Goal: Task Accomplishment & Management: Use online tool/utility

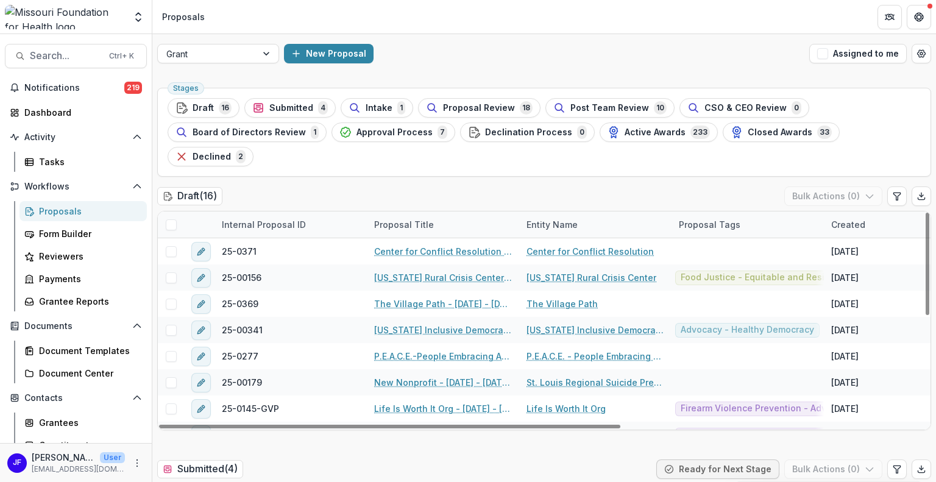
scroll to position [122, 0]
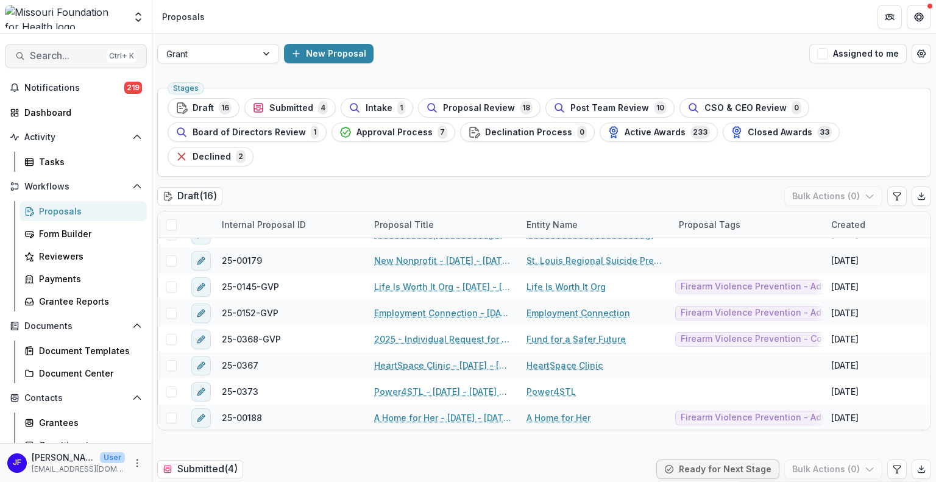
click at [47, 56] on span "Search..." at bounding box center [66, 56] width 72 height 12
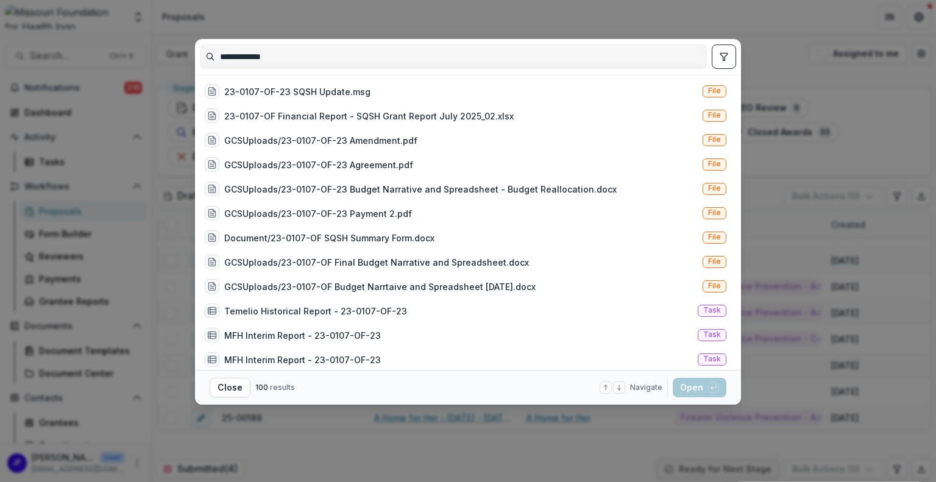
type input "**********"
click at [725, 55] on icon "toggle filters" at bounding box center [724, 57] width 10 height 10
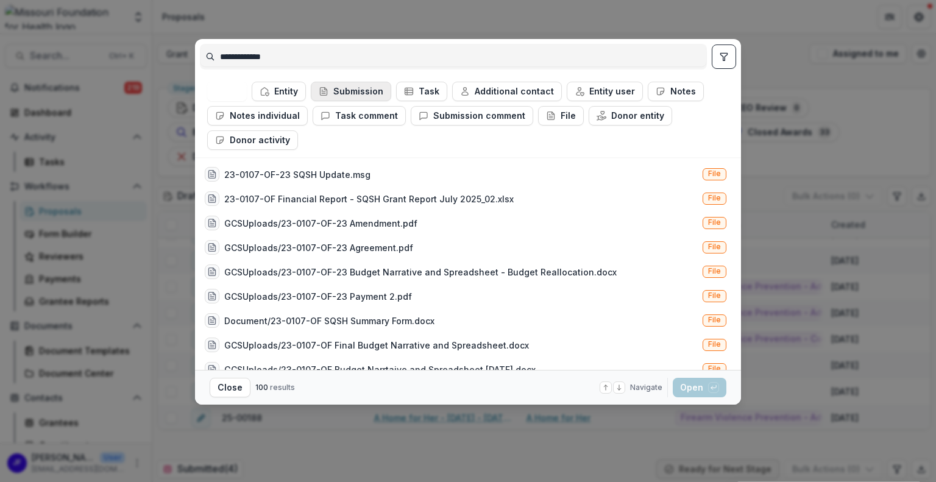
click at [341, 90] on button "Submission" at bounding box center [351, 92] width 80 height 20
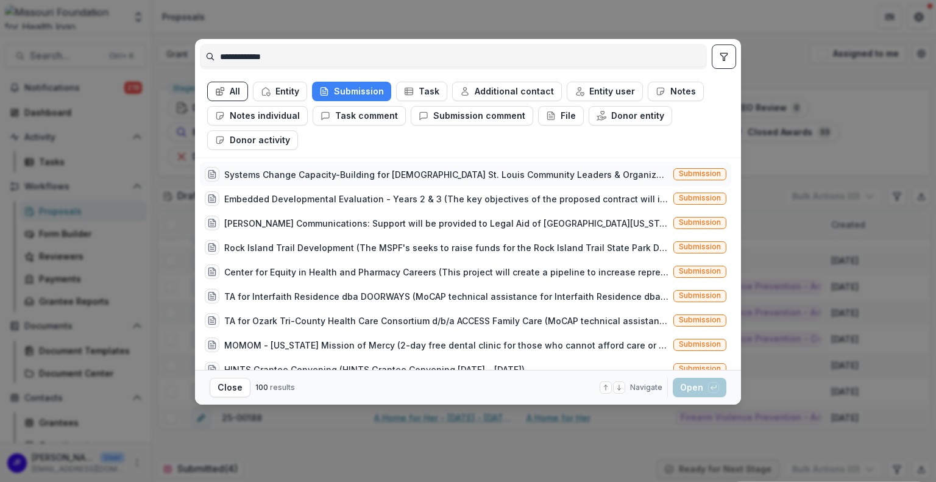
click at [553, 174] on div "Systems Change Capacity-Building for [DEMOGRAPHIC_DATA] St. Louis Community Lea…" at bounding box center [446, 174] width 444 height 13
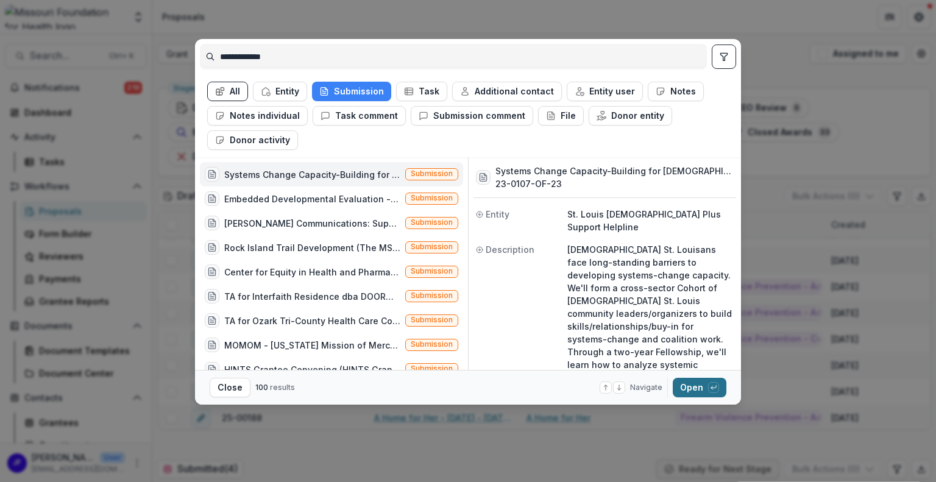
click at [687, 388] on button "Open with enter key" at bounding box center [700, 388] width 54 height 20
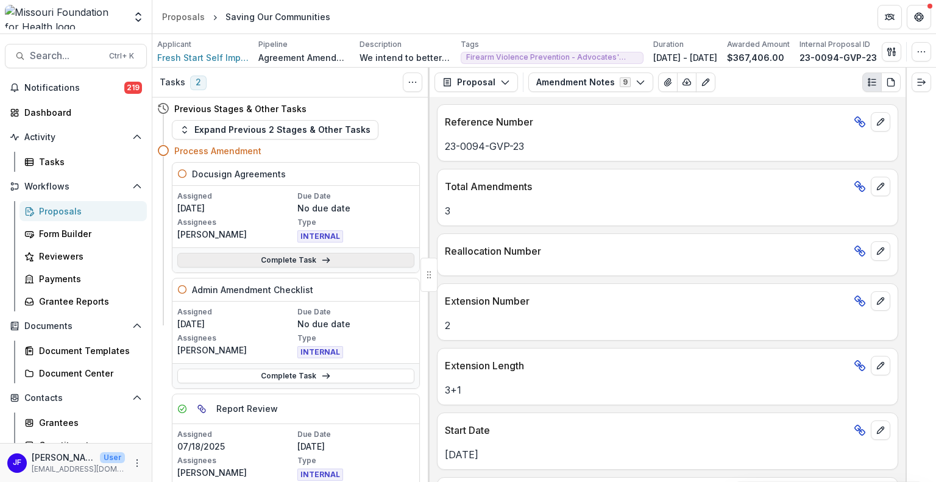
click at [305, 263] on link "Complete Task" at bounding box center [295, 260] width 237 height 15
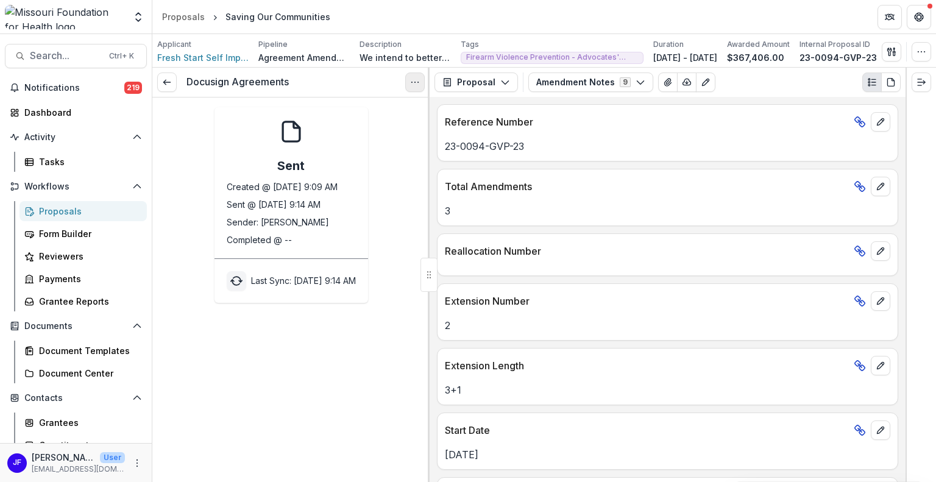
click at [416, 82] on icon "Options" at bounding box center [415, 82] width 10 height 10
click at [183, 128] on div "Sent Created @ Aug 29, 2025, 9:09 AM Sent @ Aug 29, 2025, 9:14 AM Sender: Jean …" at bounding box center [290, 205] width 277 height 196
click at [165, 81] on polyline at bounding box center [164, 82] width 2 height 5
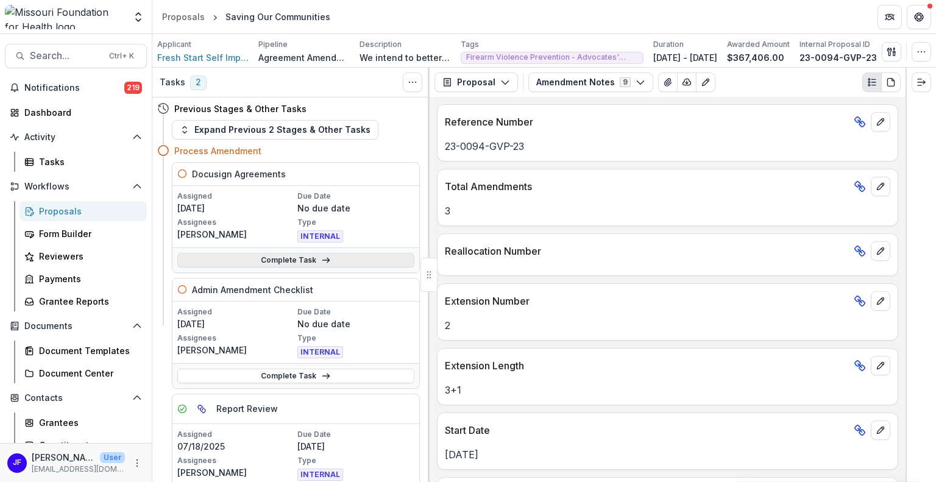
click at [351, 260] on link "Complete Task" at bounding box center [295, 260] width 237 height 15
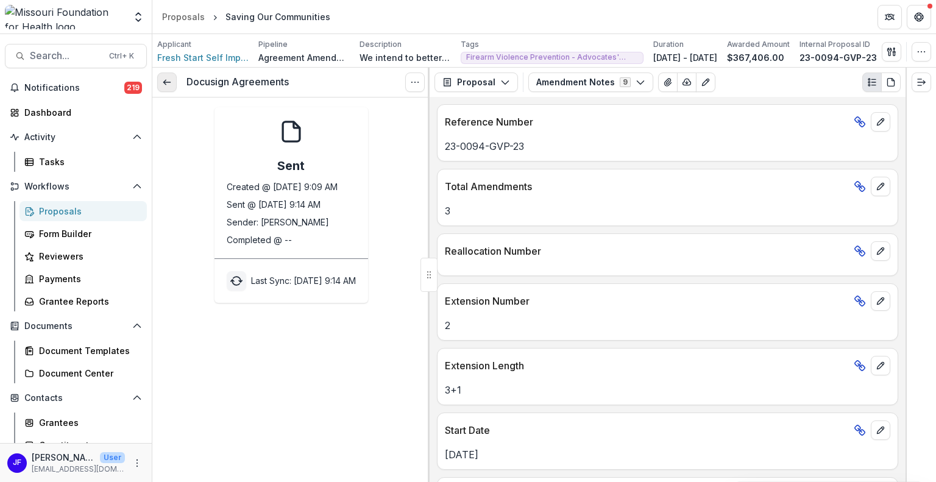
click at [168, 87] on link at bounding box center [167, 83] width 20 height 20
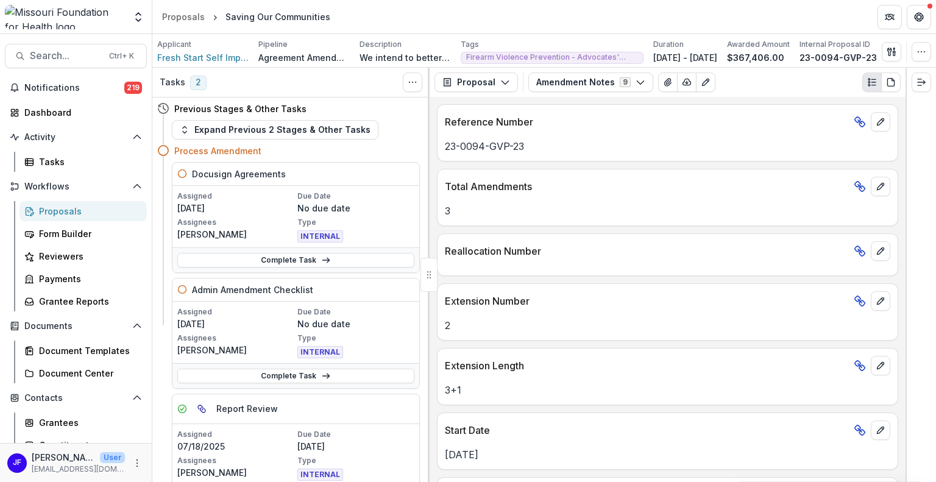
scroll to position [27, 0]
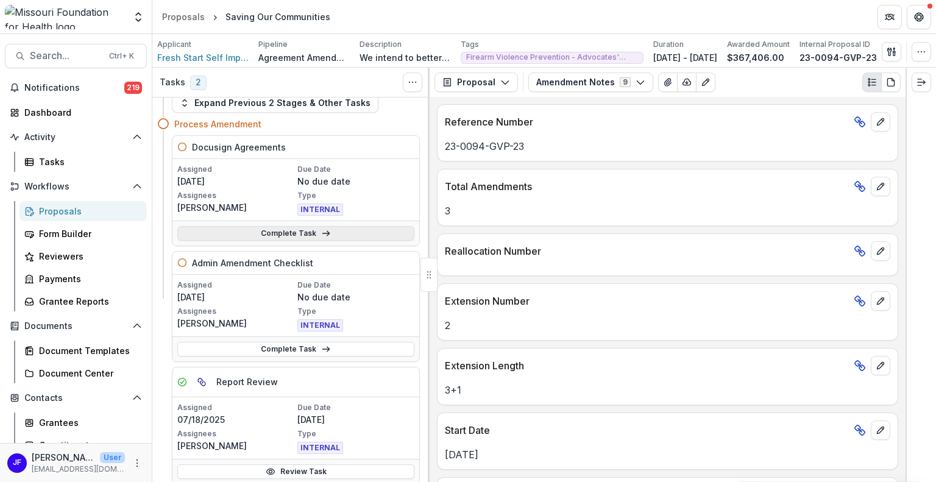
click at [328, 231] on link "Complete Task" at bounding box center [295, 233] width 237 height 15
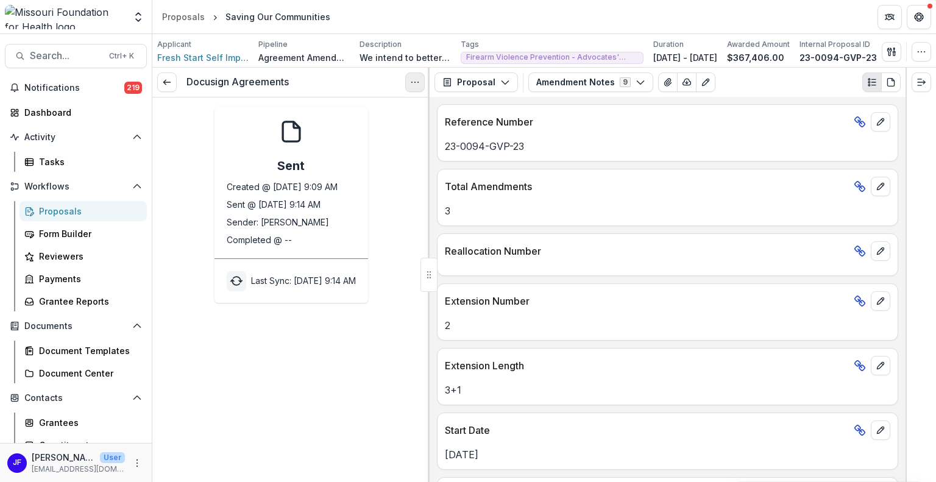
click at [417, 80] on icon "Options" at bounding box center [415, 82] width 10 height 10
click at [381, 346] on div "Docusign Agreements View task Cancel Task Sent Created @ Aug 29, 2025, 9:09 AM …" at bounding box center [290, 275] width 277 height 414
click at [410, 86] on icon "Options" at bounding box center [415, 82] width 10 height 10
click at [341, 301] on div "Last Sync: Aug 29, 2025, 9:14 AM" at bounding box center [292, 281] width 154 height 44
click at [172, 82] on link at bounding box center [167, 83] width 20 height 20
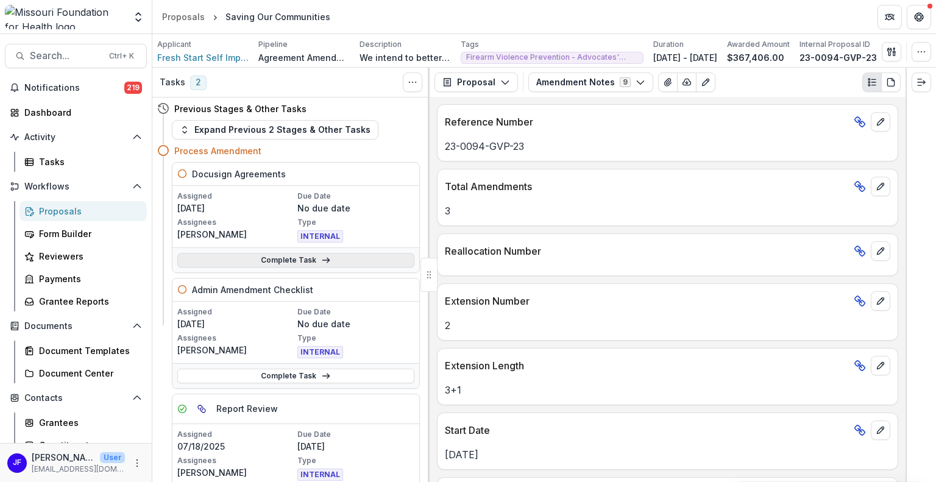
click at [264, 254] on link "Complete Task" at bounding box center [295, 260] width 237 height 15
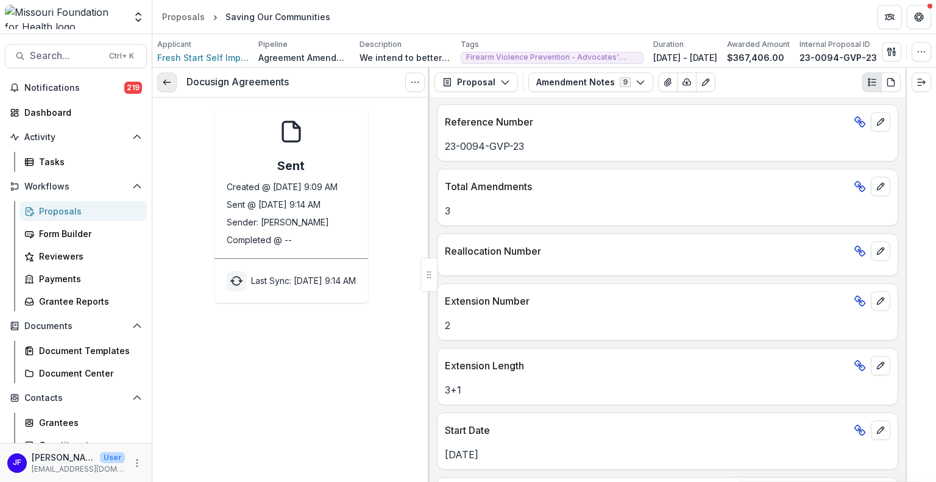
click at [169, 82] on line at bounding box center [166, 82] width 7 height 0
